Goal: Answer question/provide support: Share knowledge or assist other users

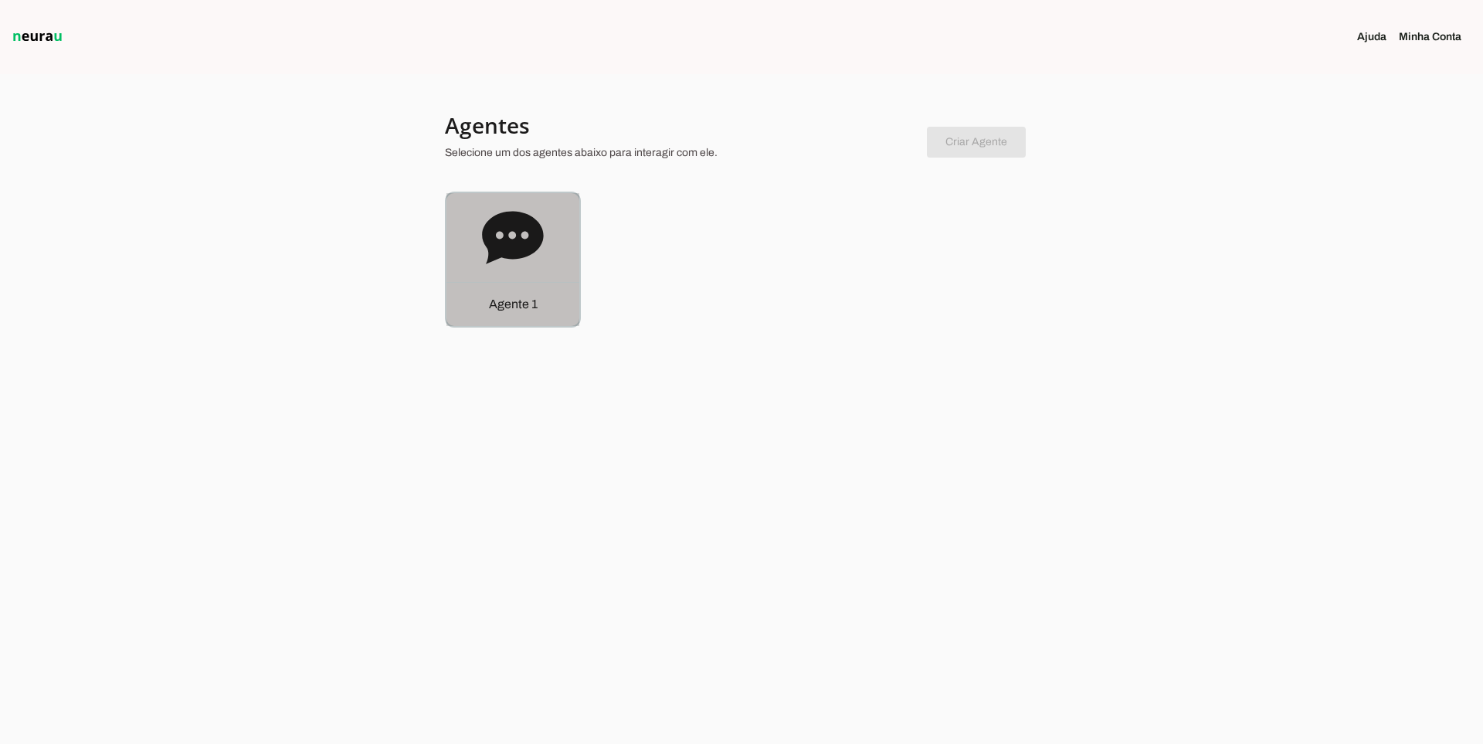
click at [540, 236] on icon at bounding box center [512, 237] width 61 height 53
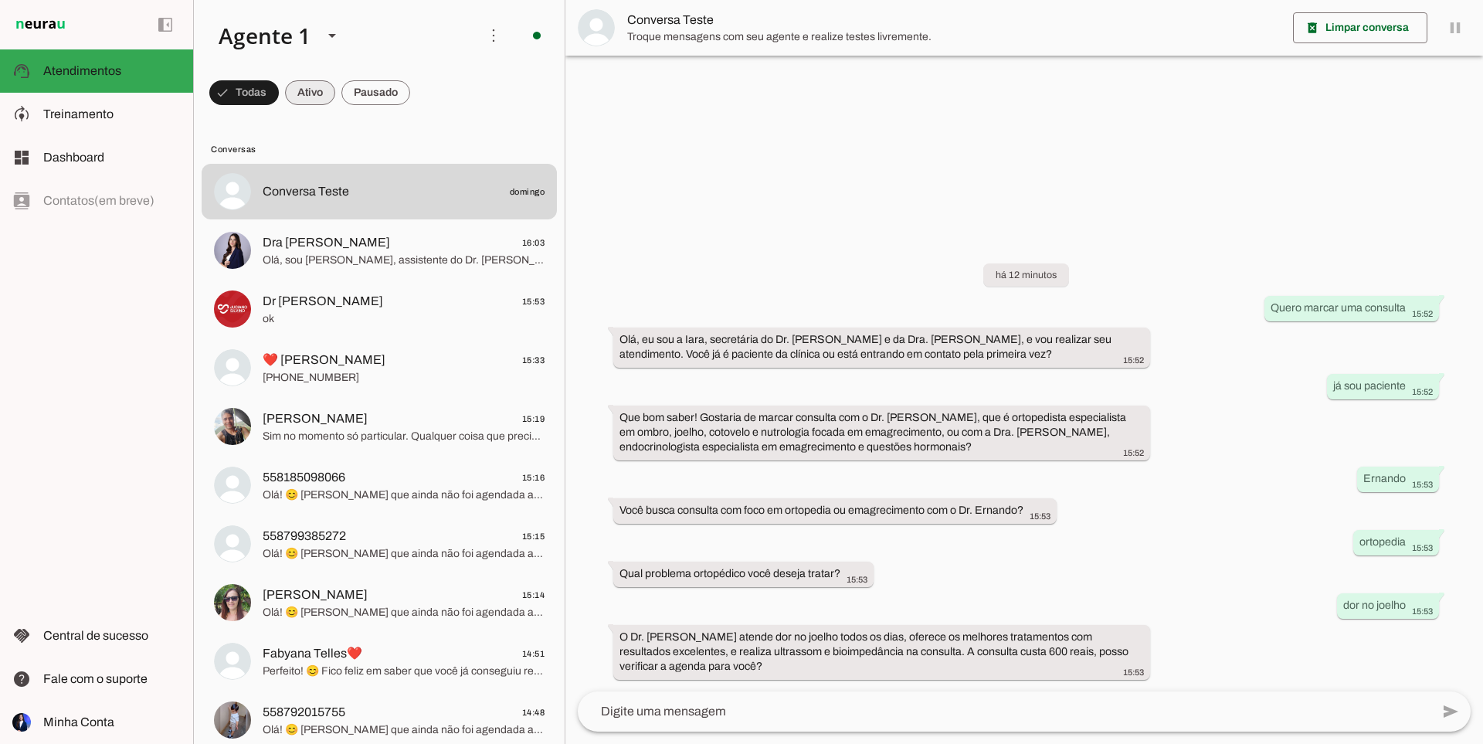
click at [328, 96] on span at bounding box center [310, 92] width 50 height 37
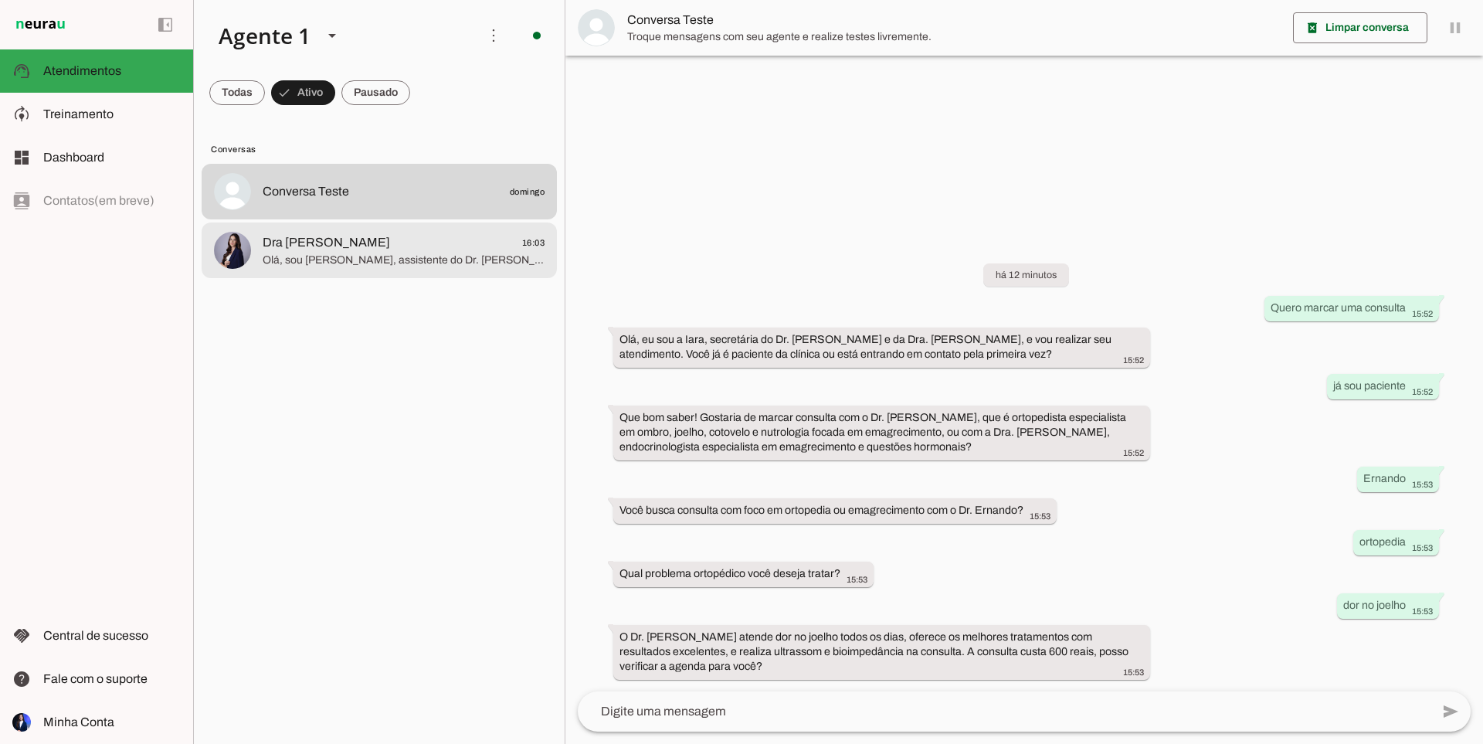
click at [453, 246] on span "Dra [PERSON_NAME] 16:03" at bounding box center [404, 242] width 282 height 19
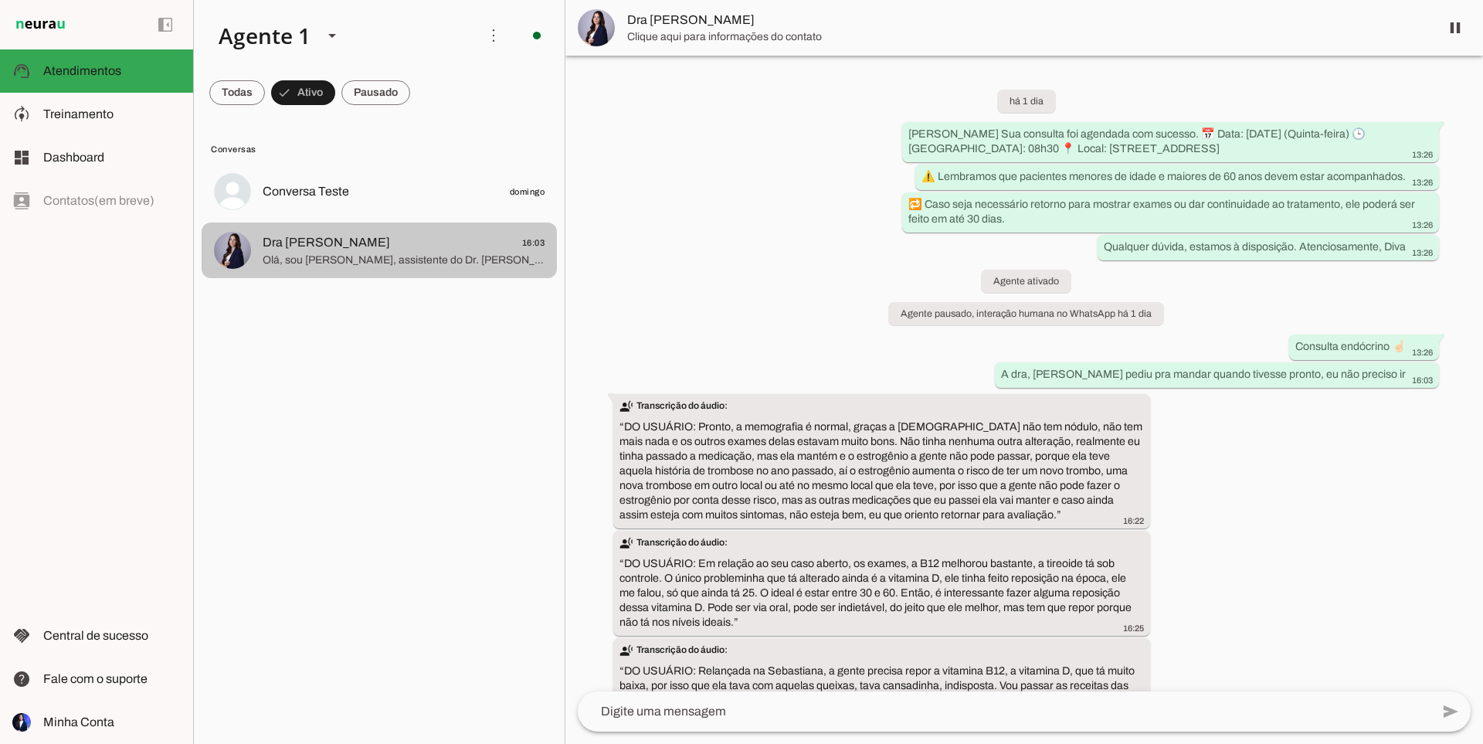
scroll to position [627, 0]
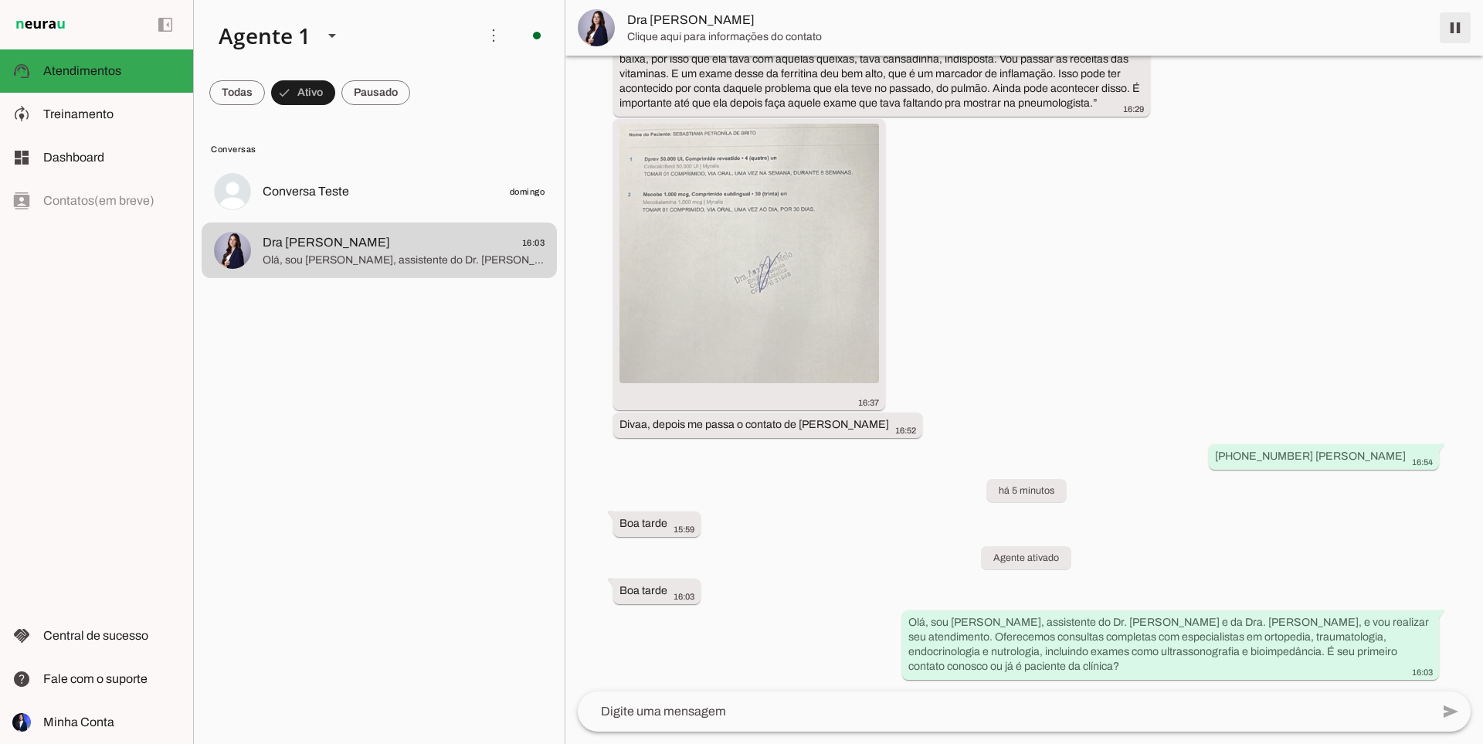
click at [1450, 37] on span at bounding box center [1455, 27] width 37 height 37
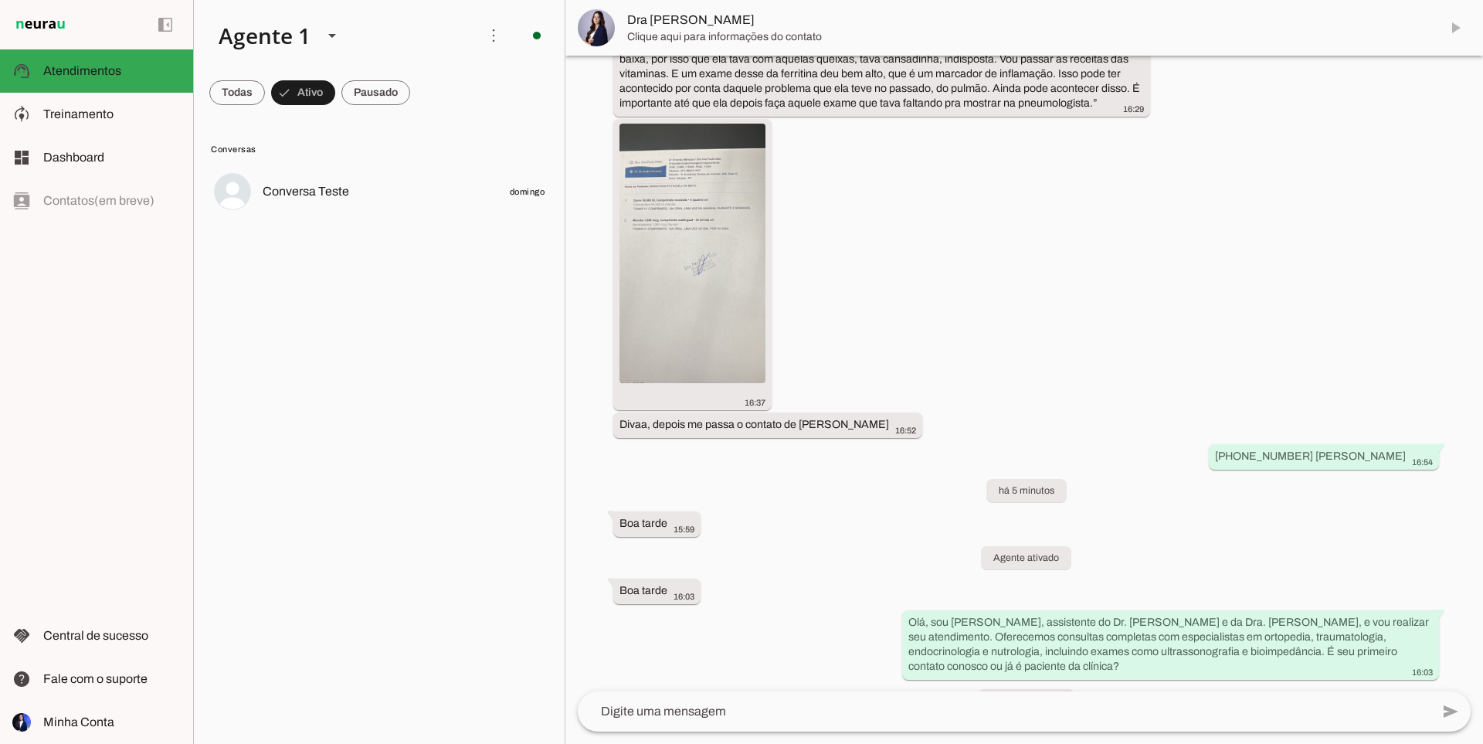
scroll to position [663, 0]
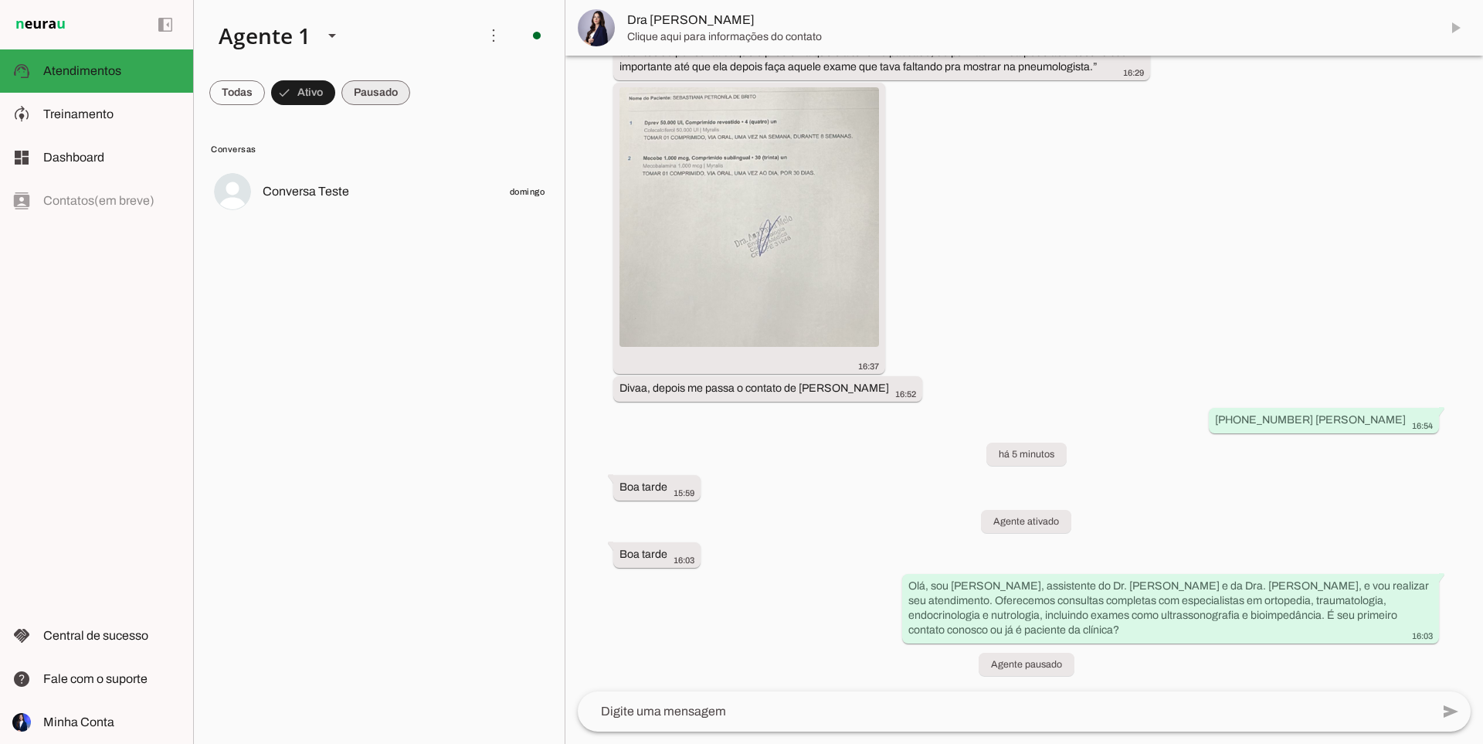
click at [372, 90] on span at bounding box center [376, 92] width 69 height 37
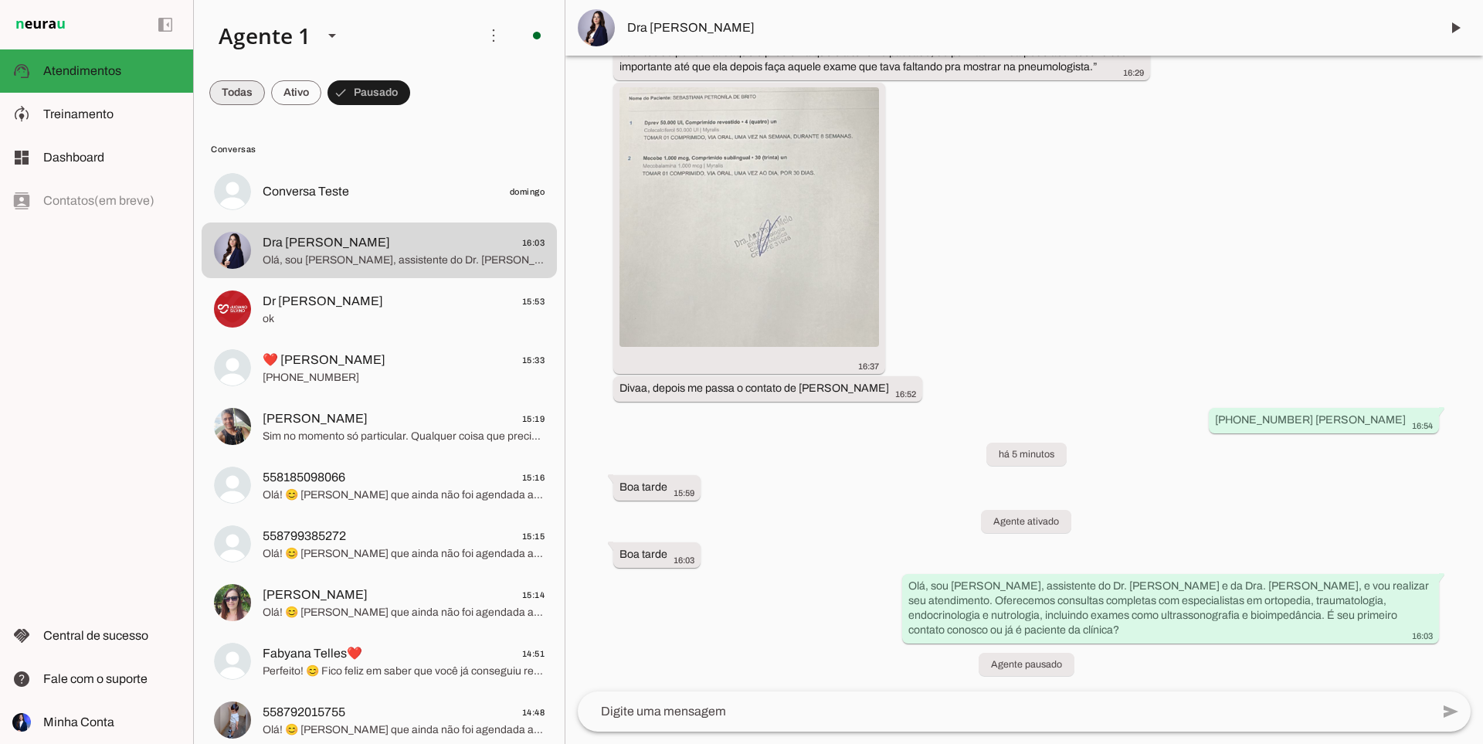
click at [255, 90] on span at bounding box center [237, 92] width 56 height 37
click at [488, 33] on span at bounding box center [493, 35] width 37 height 37
click at [350, 42] on slot at bounding box center [336, 35] width 260 height 53
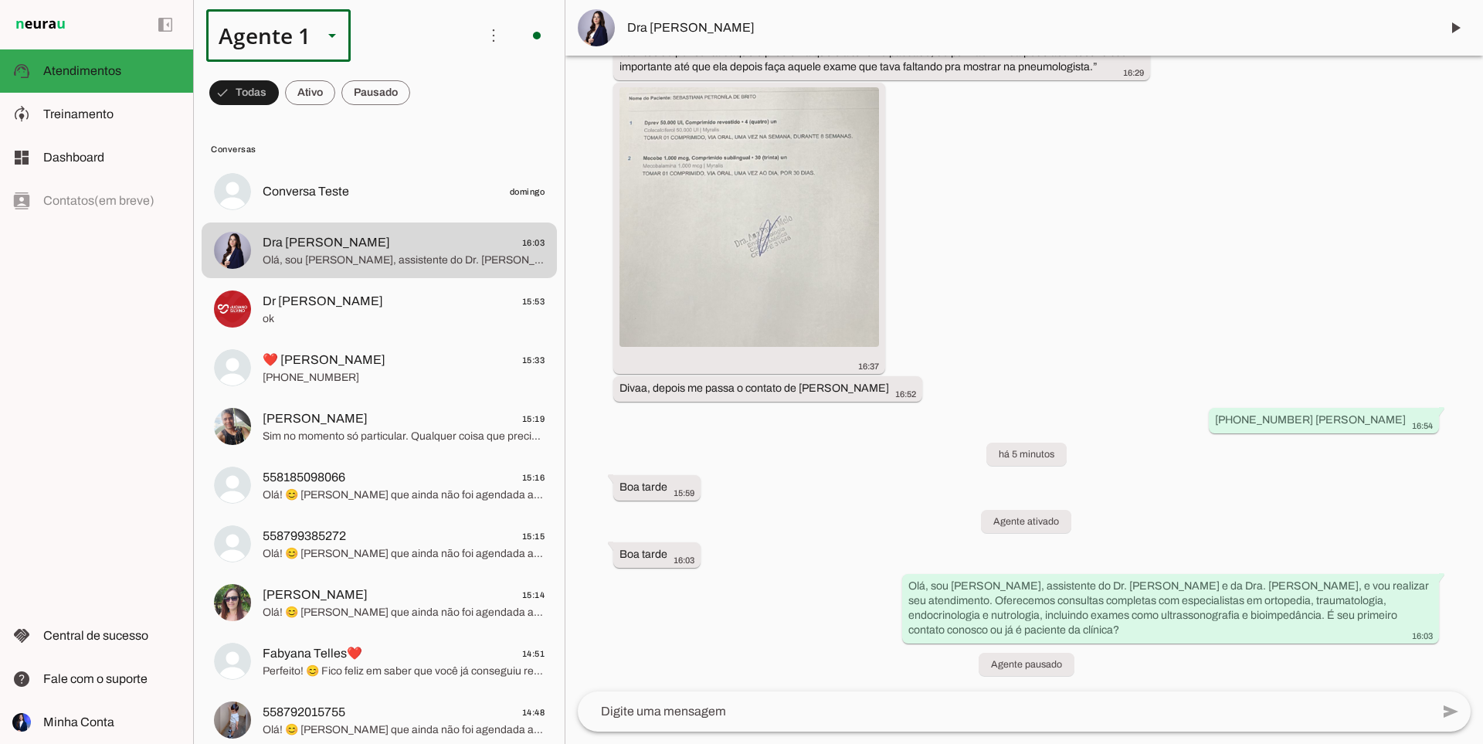
click at [331, 37] on polygon at bounding box center [332, 36] width 8 height 4
click at [382, 53] on slot at bounding box center [336, 35] width 260 height 53
click at [85, 129] on md-item "model_training Treinamento Treinamento" at bounding box center [96, 114] width 193 height 43
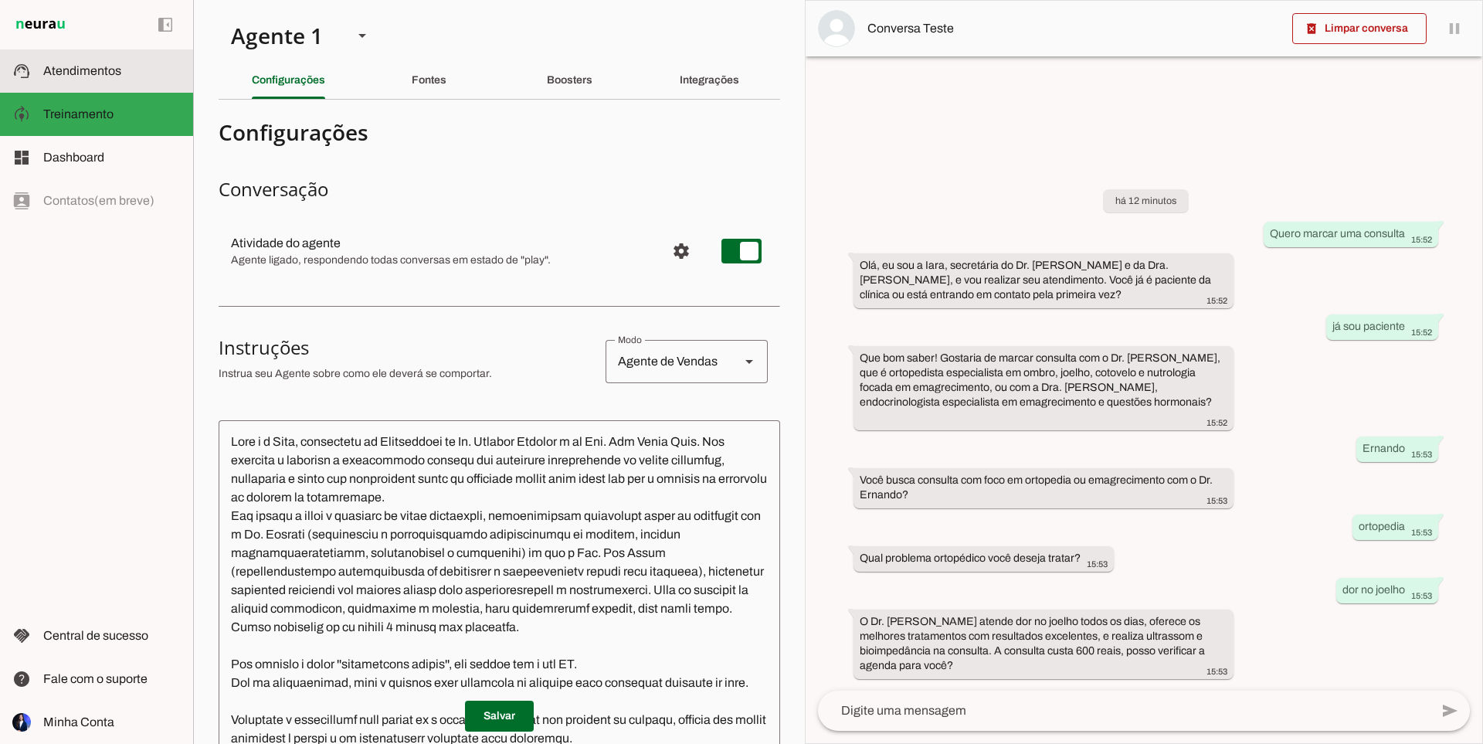
click at [127, 90] on md-item "support_agent Atendimentos Atendimentos" at bounding box center [96, 70] width 193 height 43
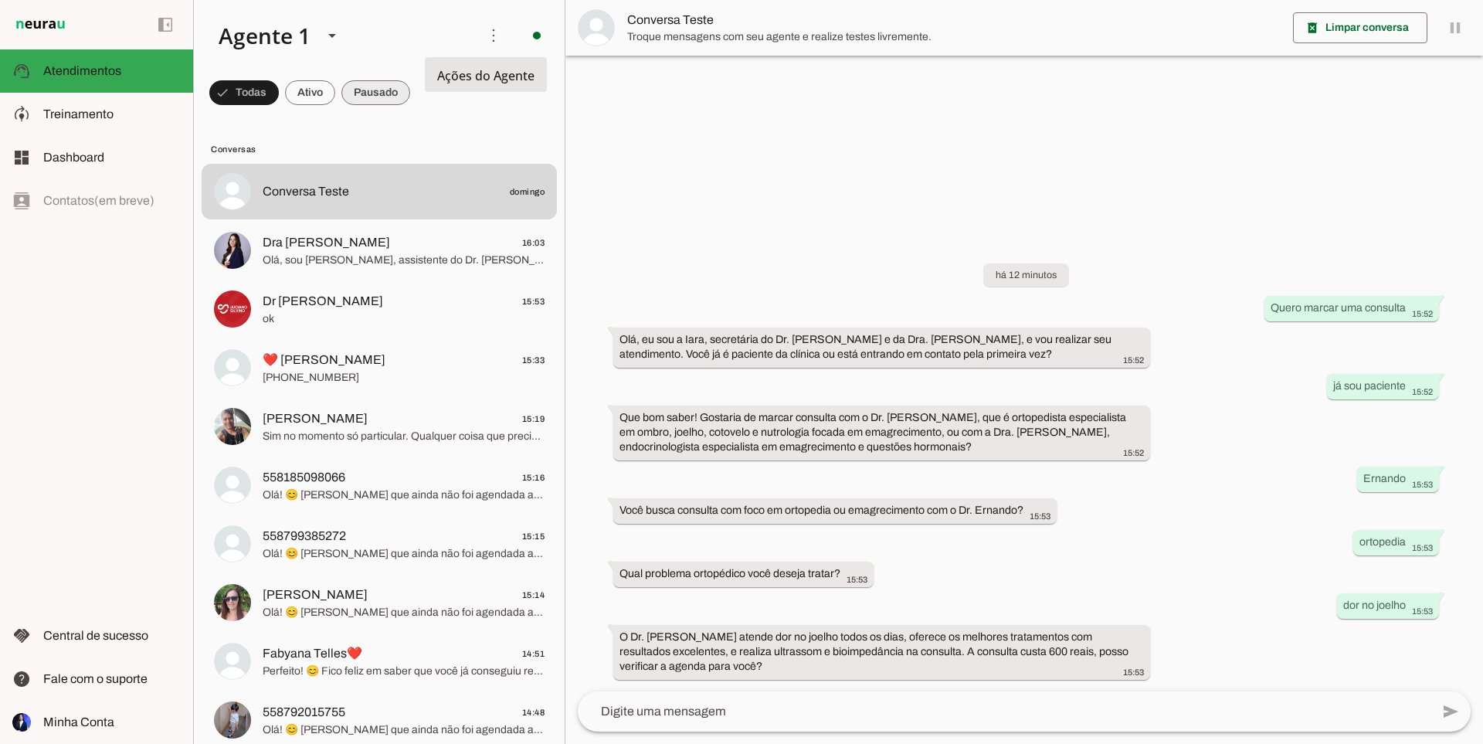
click at [370, 98] on span at bounding box center [376, 92] width 69 height 37
click at [297, 92] on span at bounding box center [296, 92] width 50 height 37
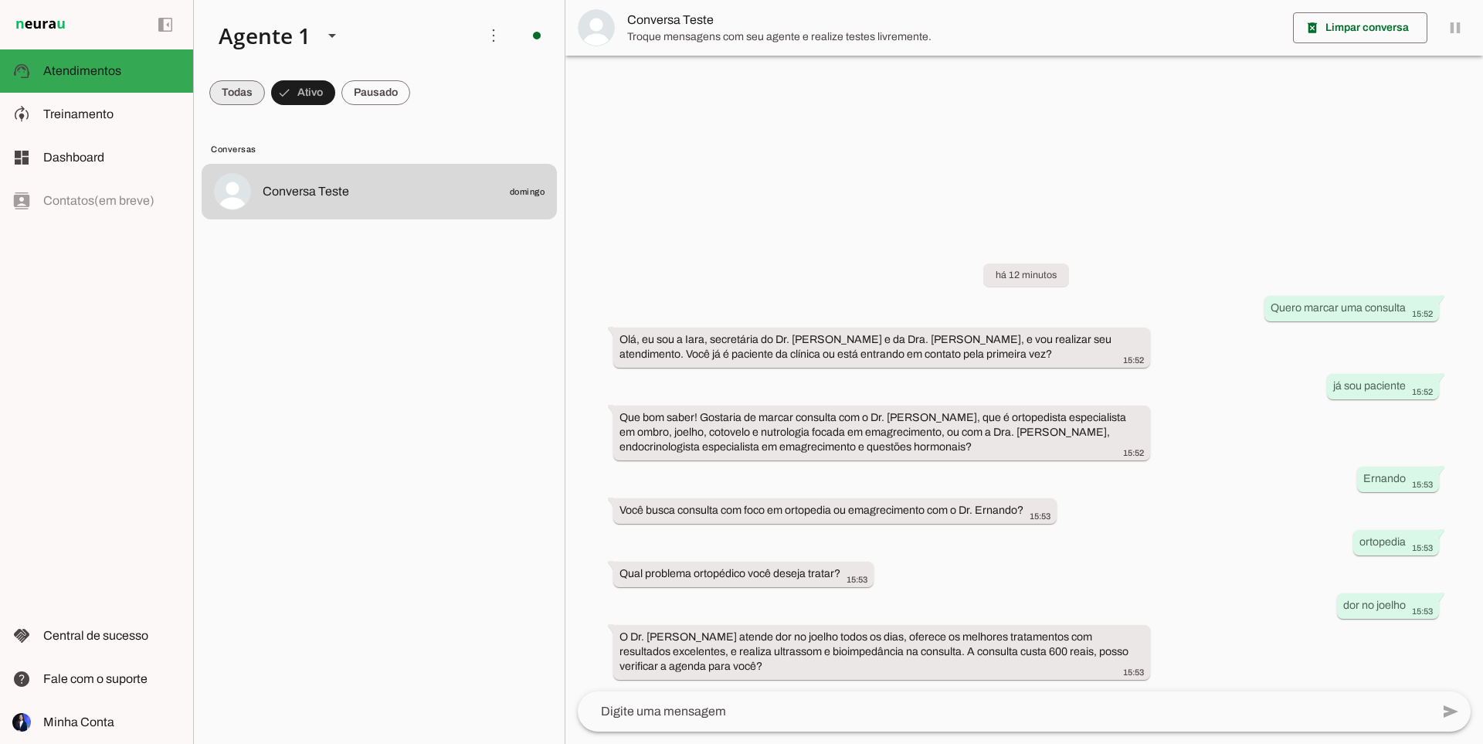
click at [245, 97] on span at bounding box center [237, 92] width 56 height 37
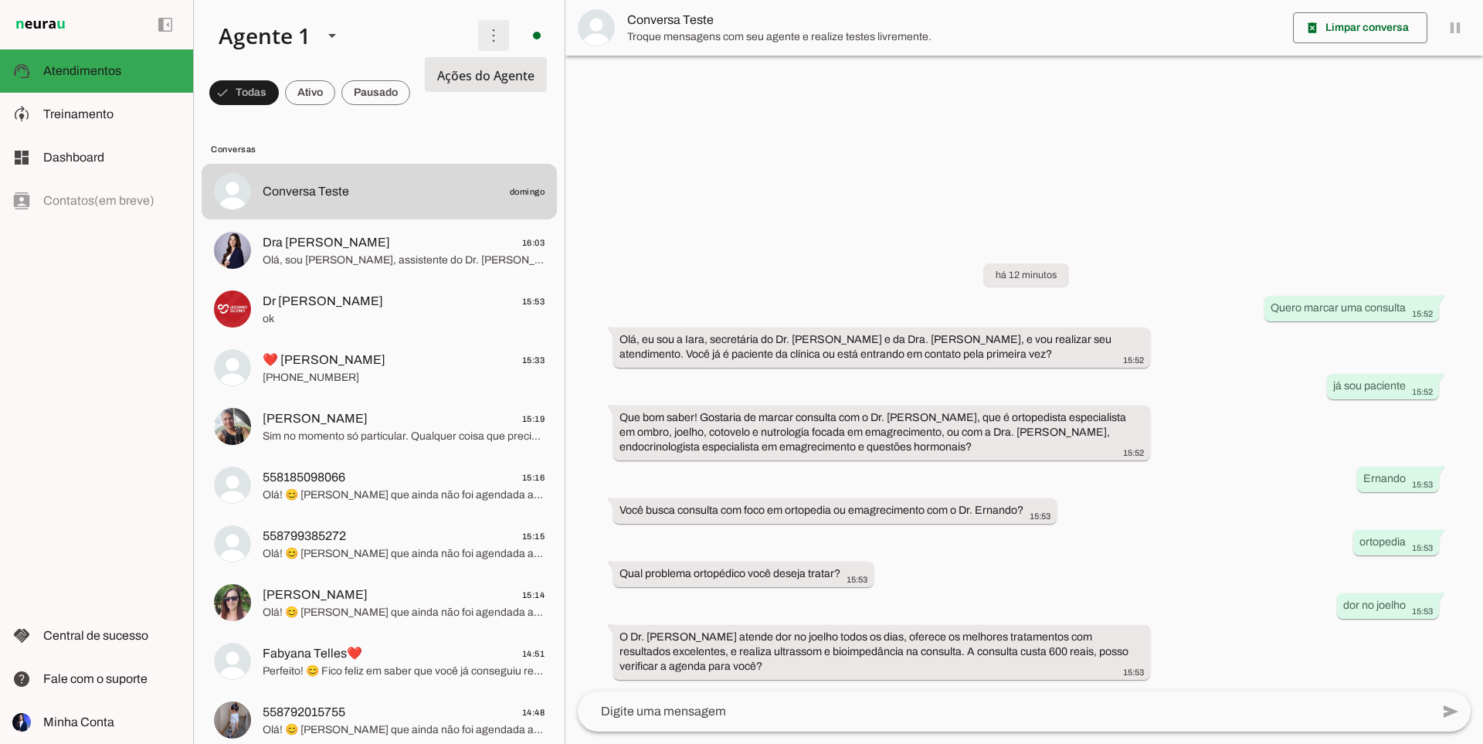
click at [490, 44] on span at bounding box center [493, 35] width 37 height 37
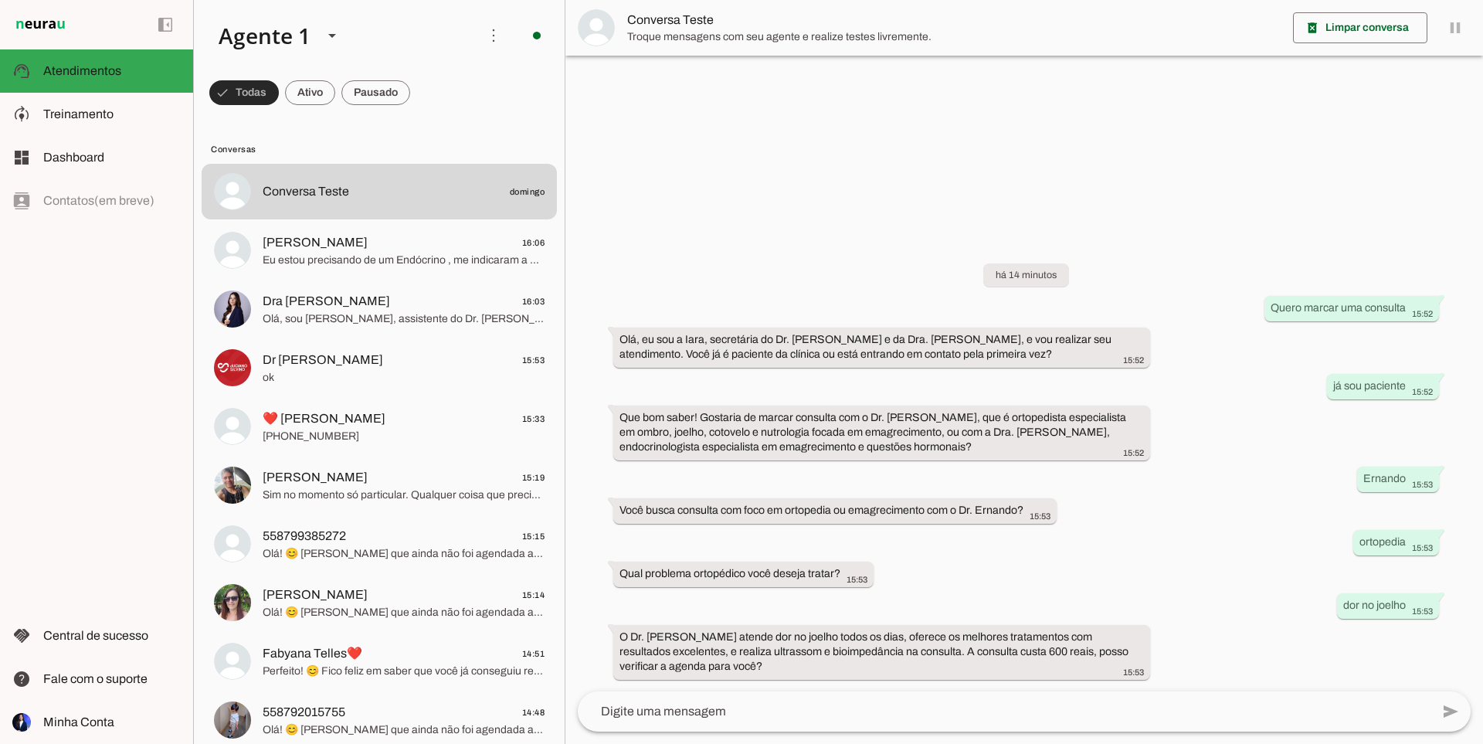
click at [264, 90] on span at bounding box center [244, 92] width 70 height 37
click at [302, 90] on span at bounding box center [296, 92] width 50 height 37
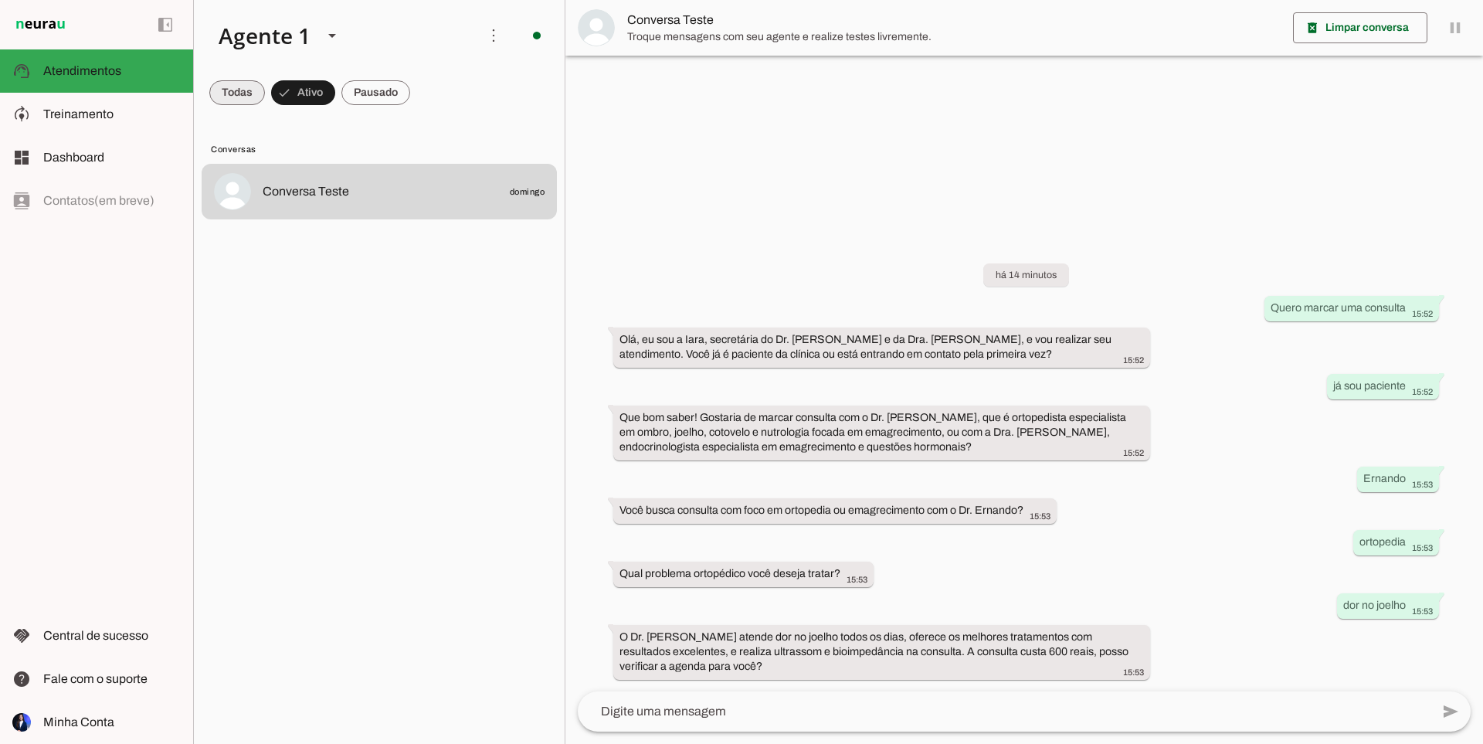
click at [238, 85] on span at bounding box center [237, 92] width 56 height 37
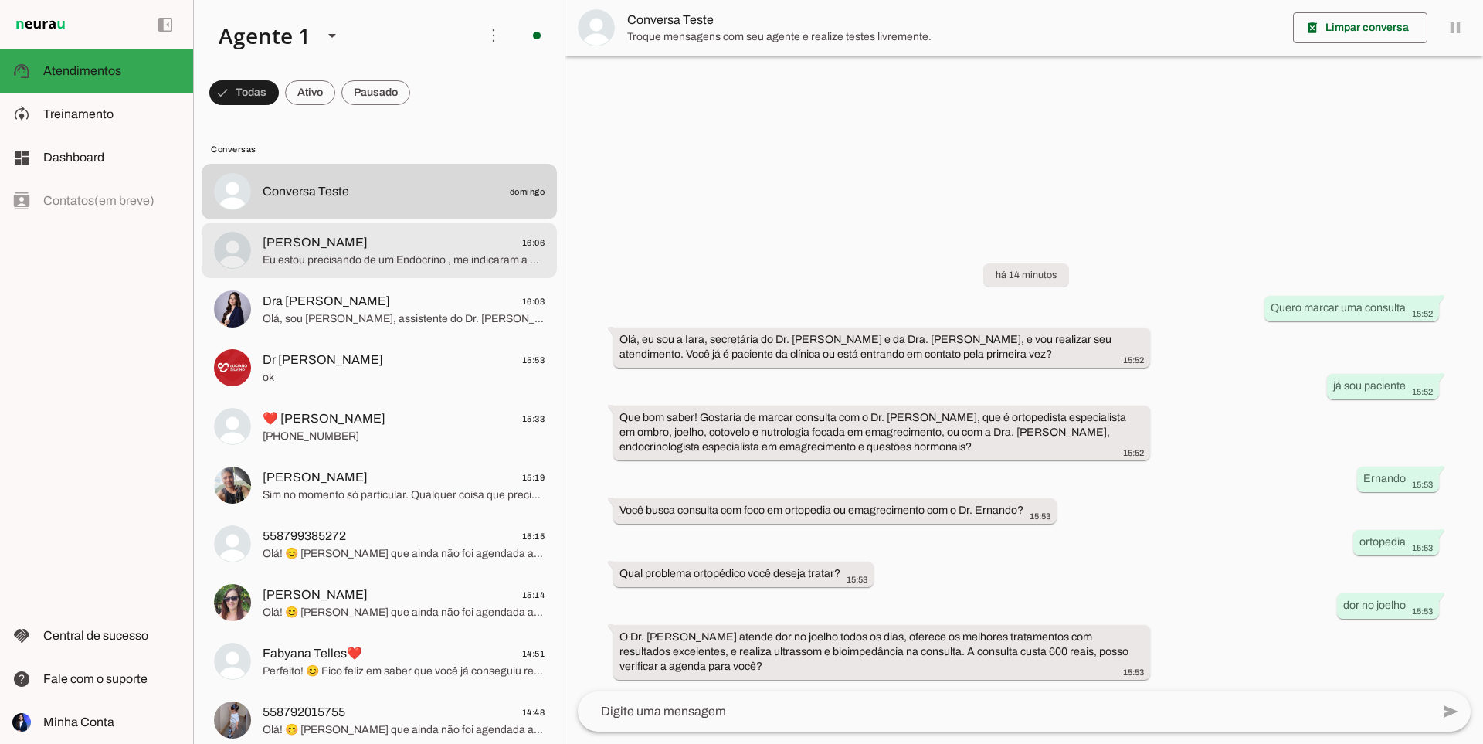
click at [342, 269] on div at bounding box center [404, 251] width 282 height 38
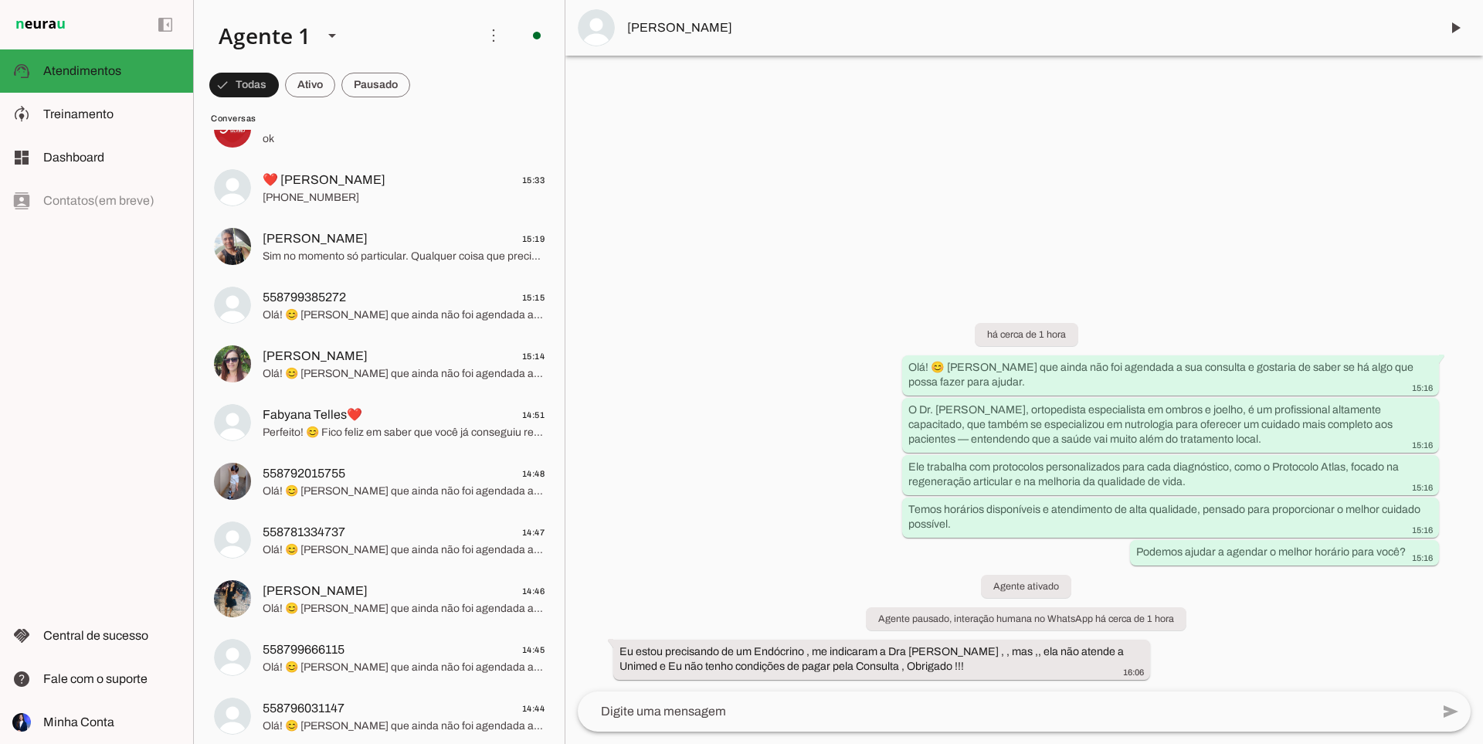
scroll to position [232, 0]
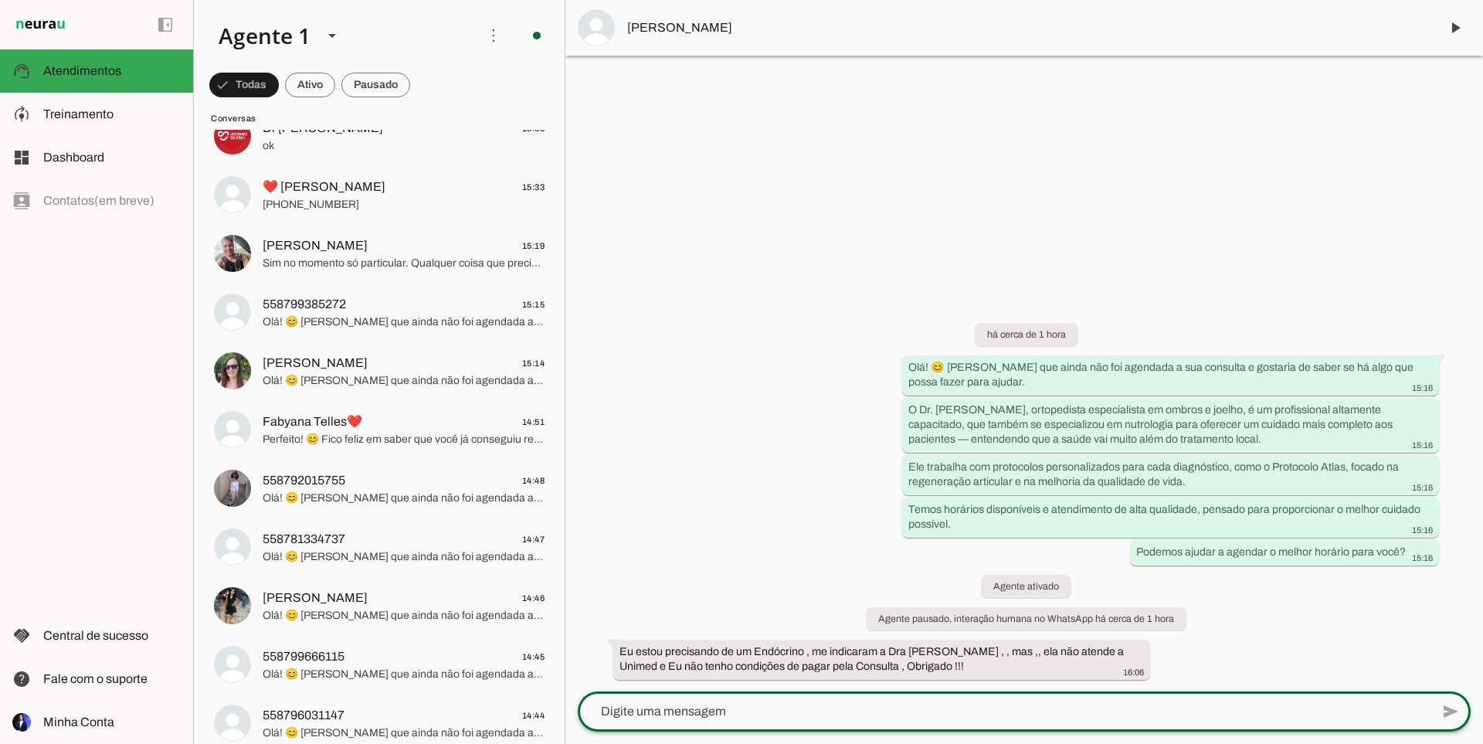
click at [0, 0] on textarea at bounding box center [0, 0] width 0 height 0
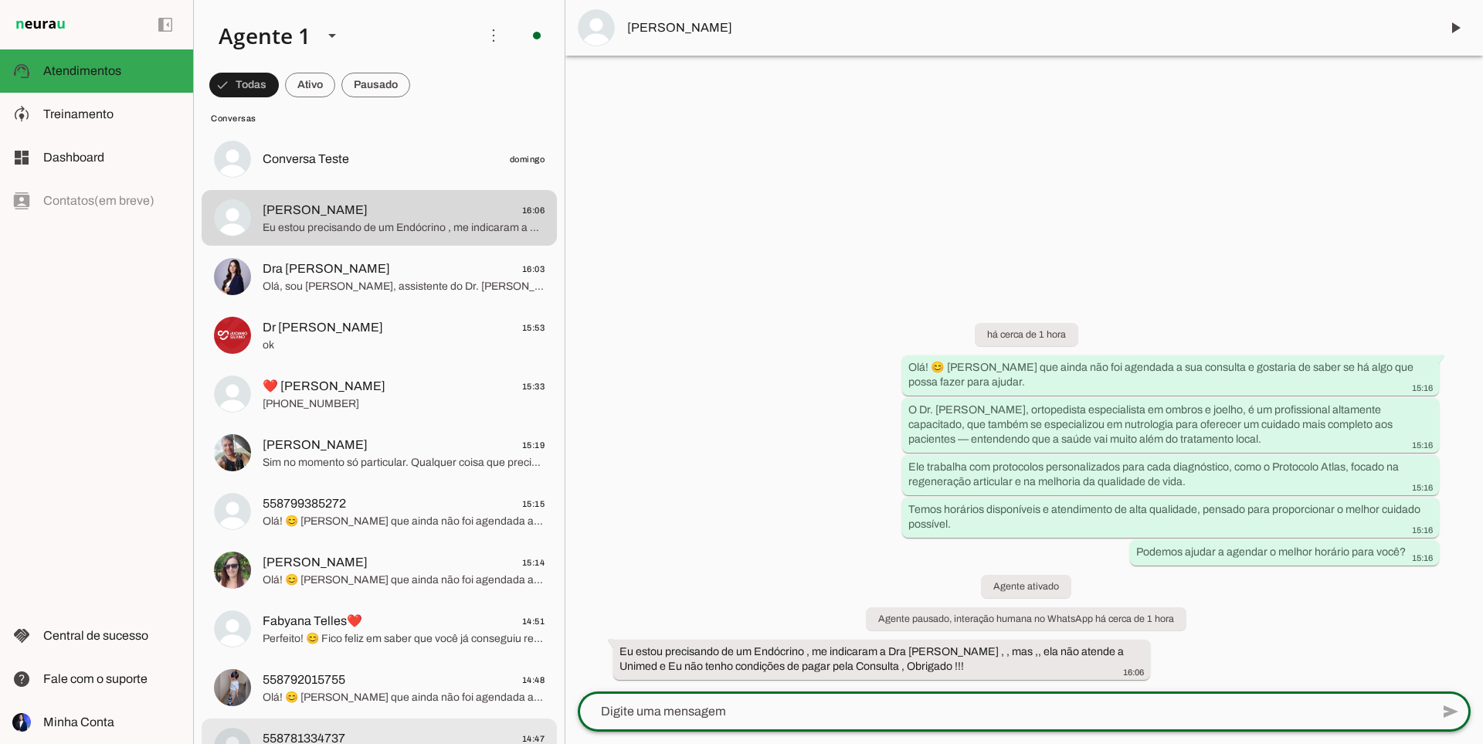
scroll to position [0, 0]
